Goal: Information Seeking & Learning: Learn about a topic

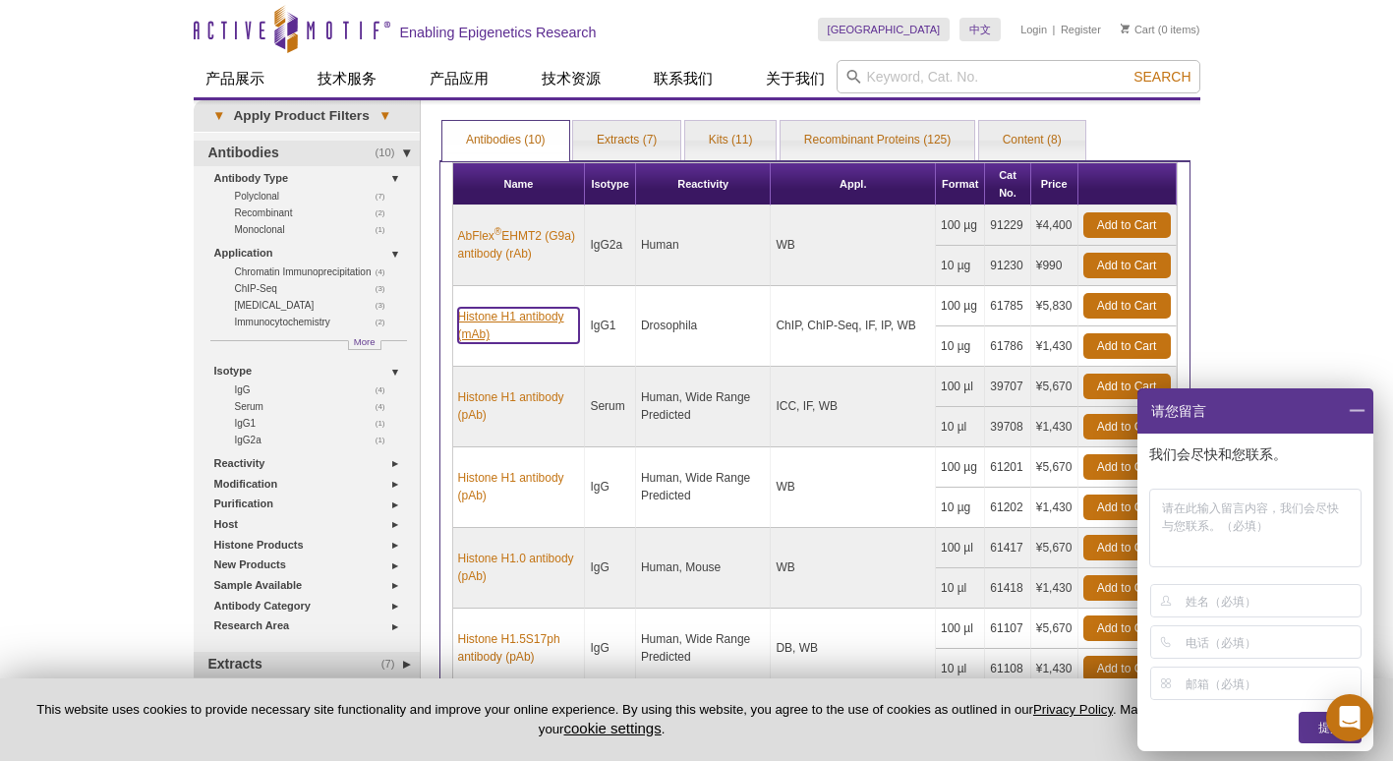
click at [510, 320] on link "Histone H1 antibody (mAb)" at bounding box center [519, 325] width 122 height 35
